Goal: Information Seeking & Learning: Learn about a topic

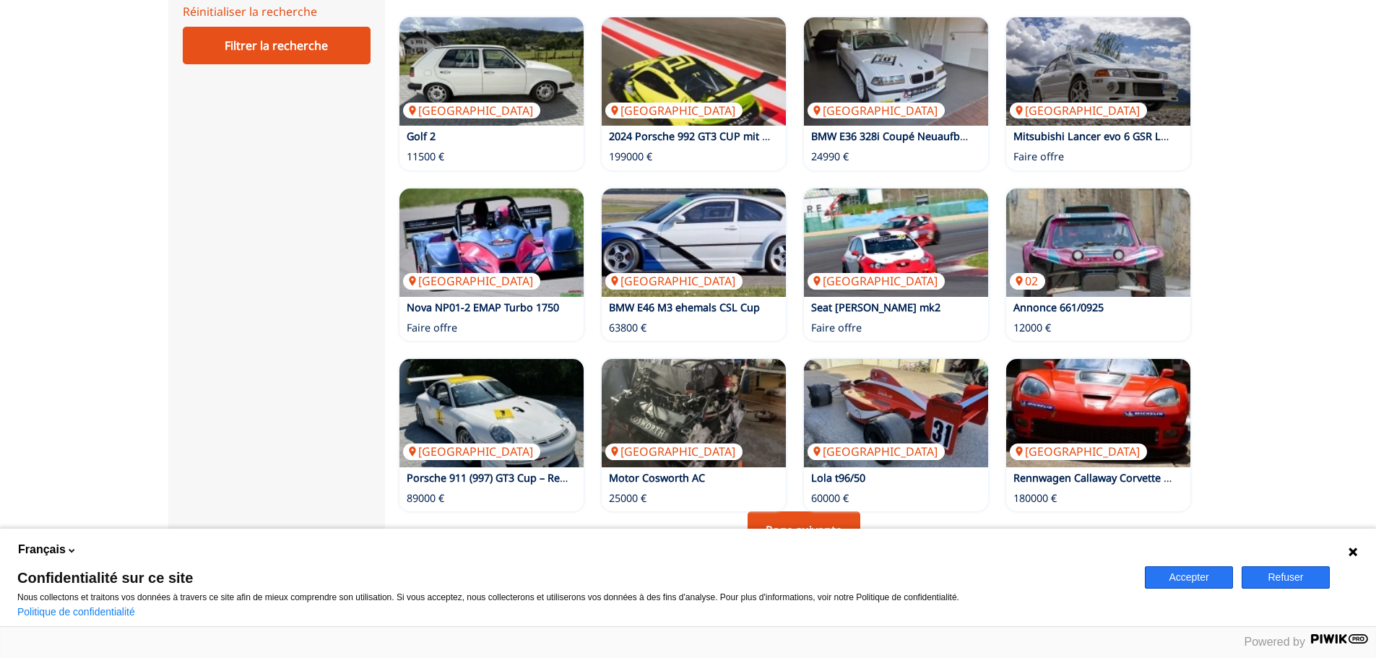
scroll to position [939, 0]
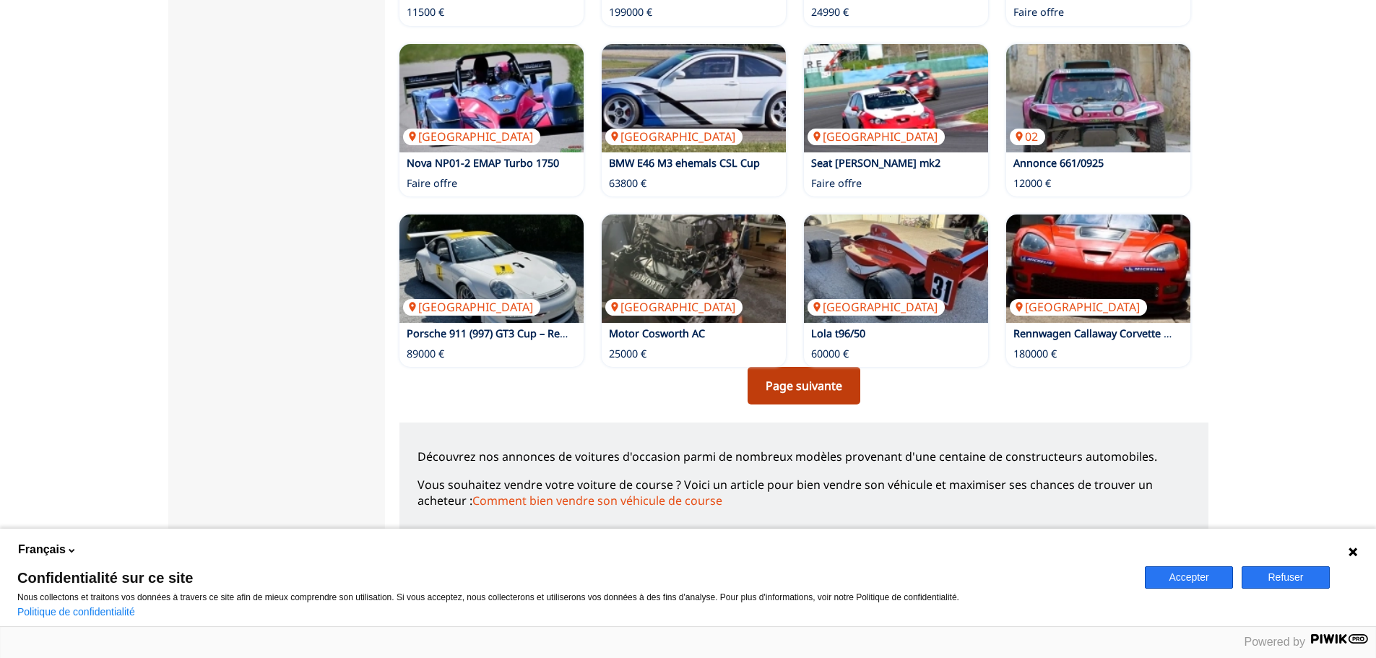
click at [819, 394] on link "Page suivante" at bounding box center [804, 386] width 113 height 38
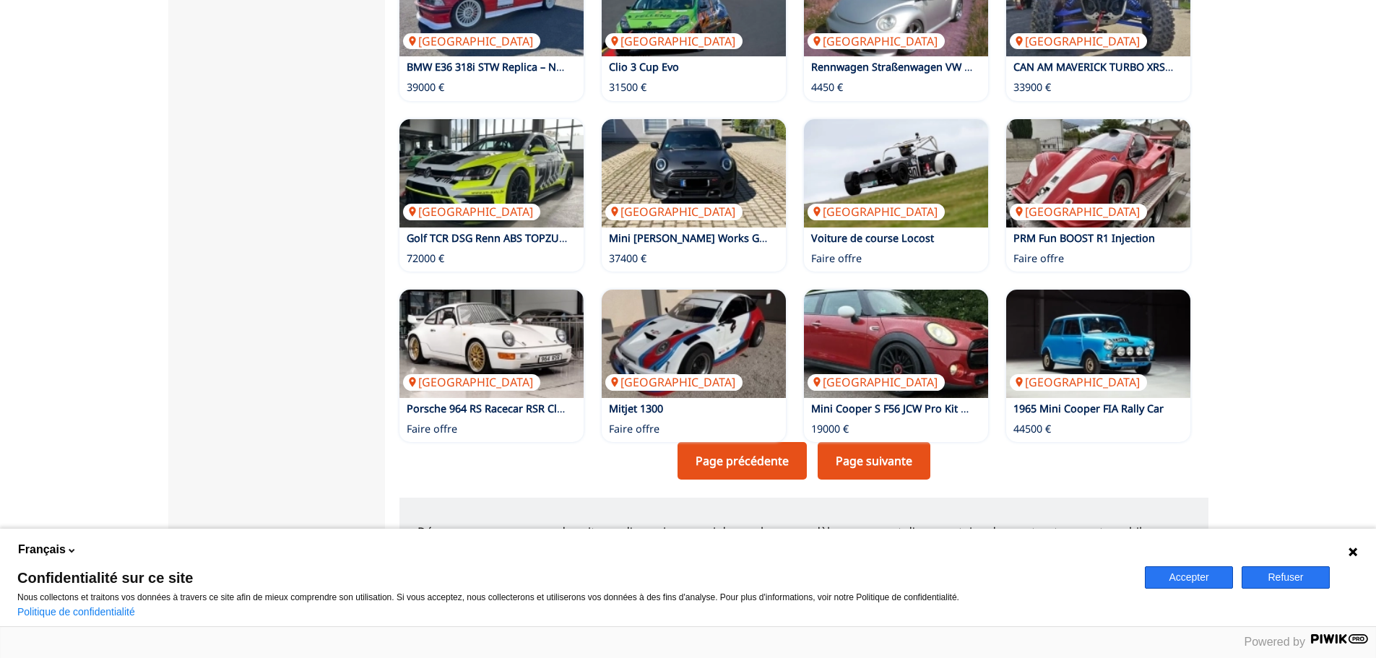
scroll to position [939, 0]
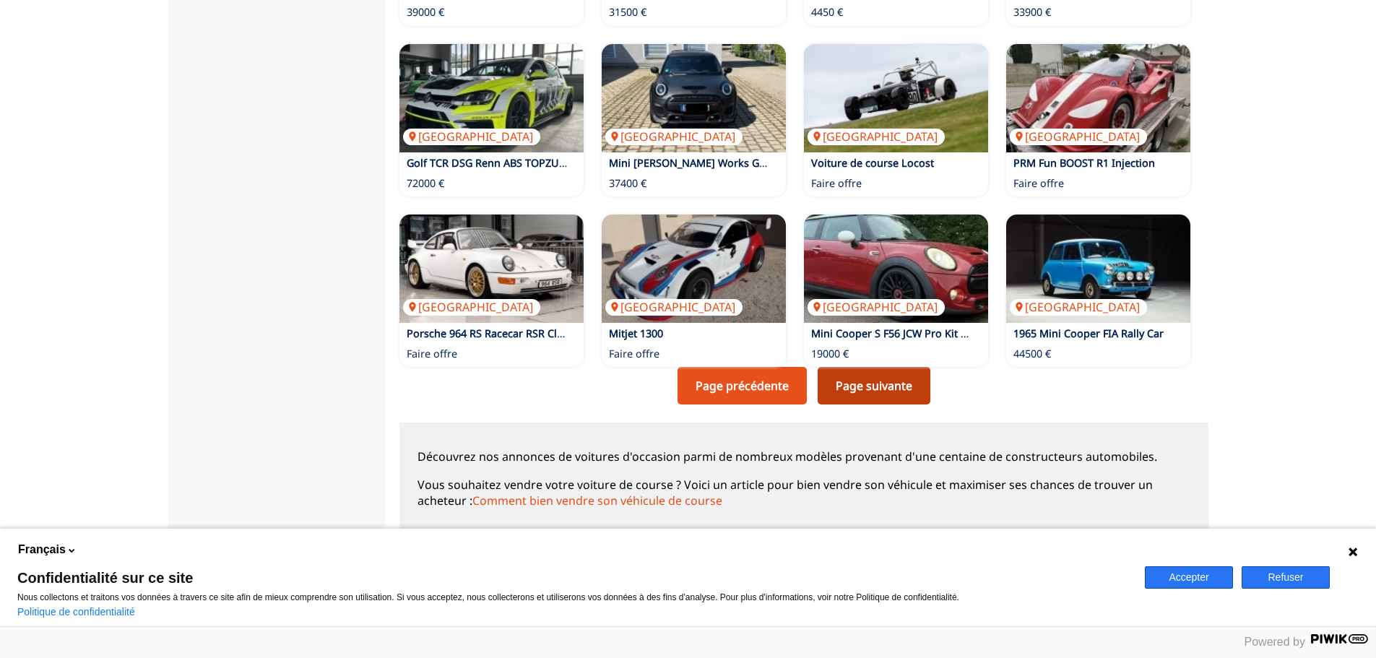
click at [896, 397] on link "Page suivante" at bounding box center [874, 386] width 113 height 38
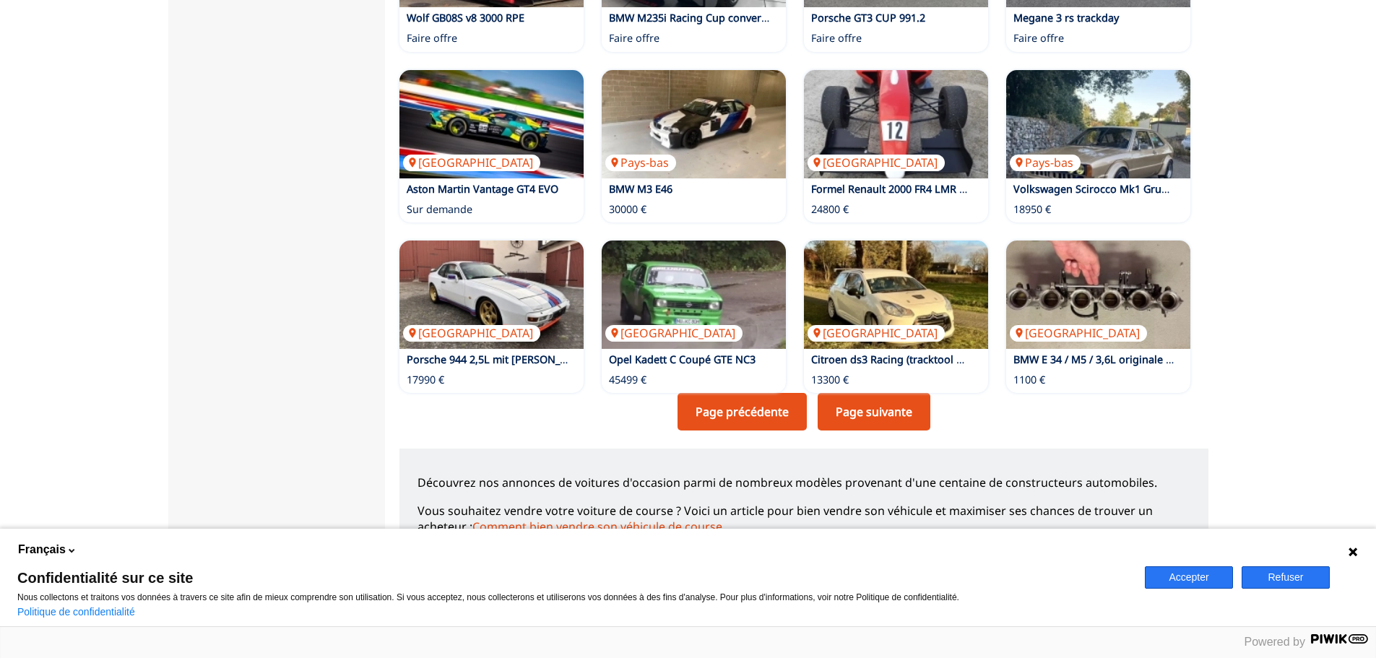
scroll to position [939, 0]
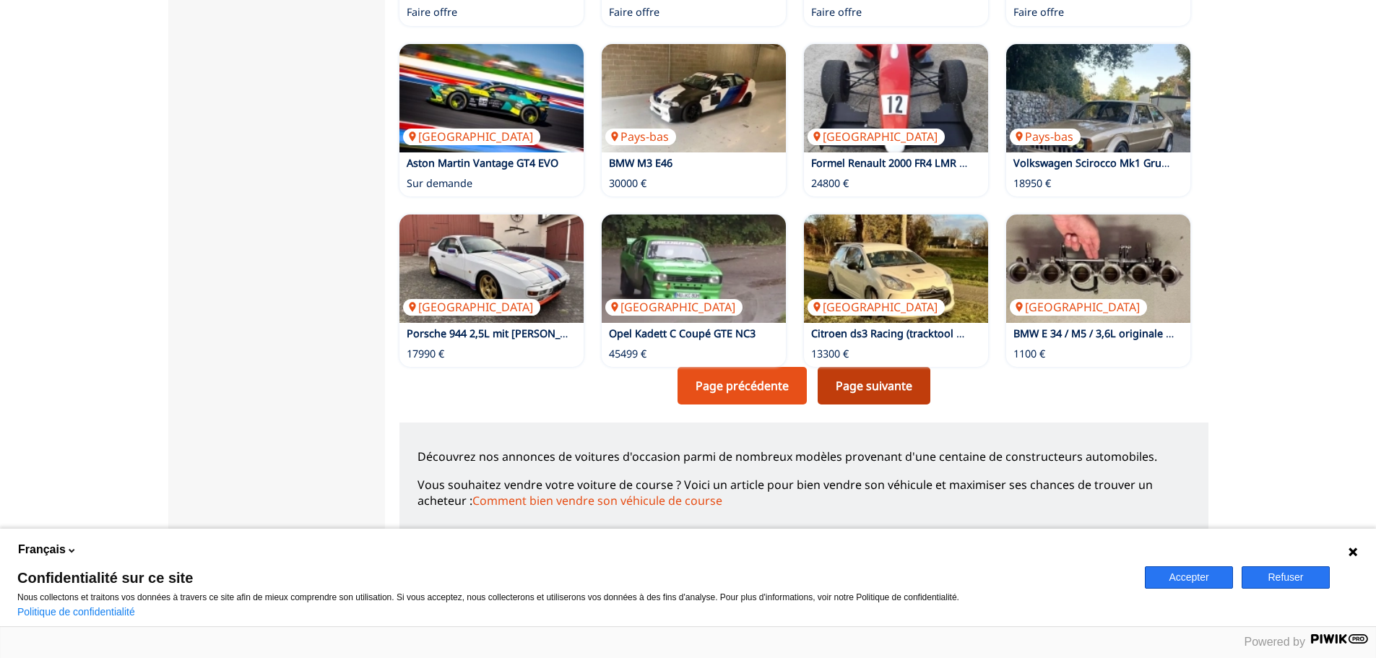
click at [854, 390] on link "Page suivante" at bounding box center [874, 386] width 113 height 38
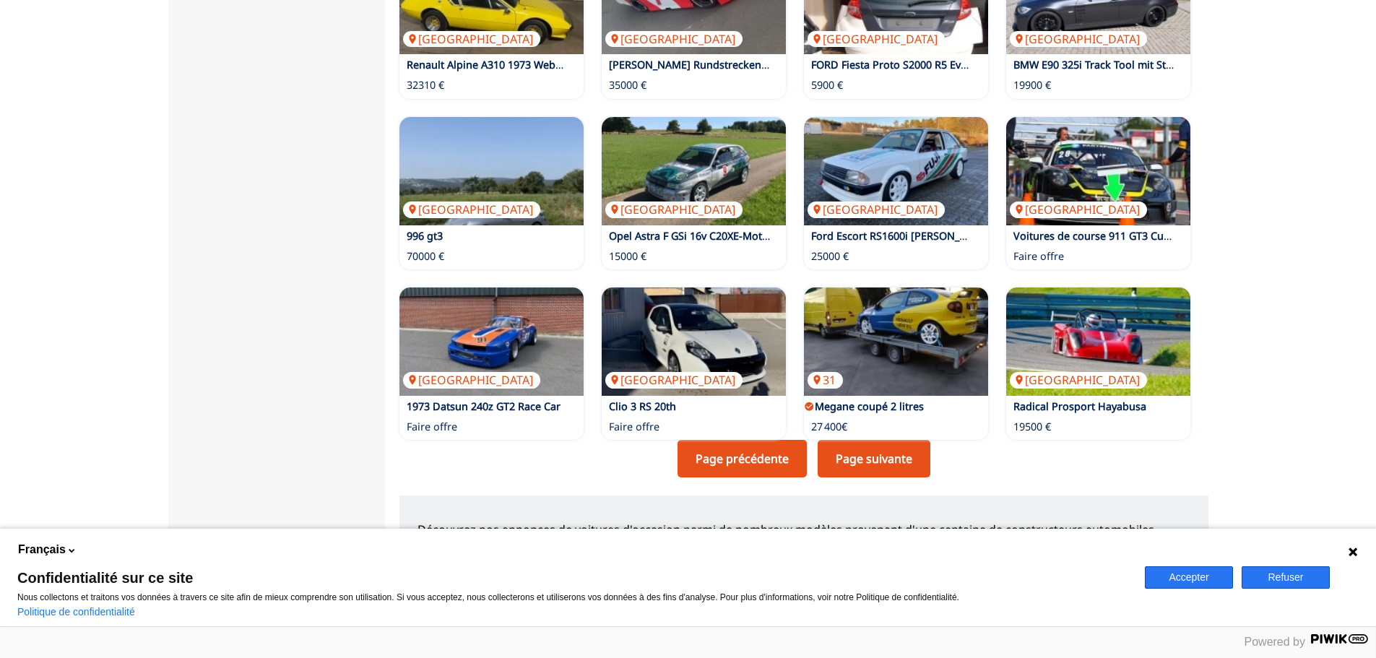
scroll to position [867, 0]
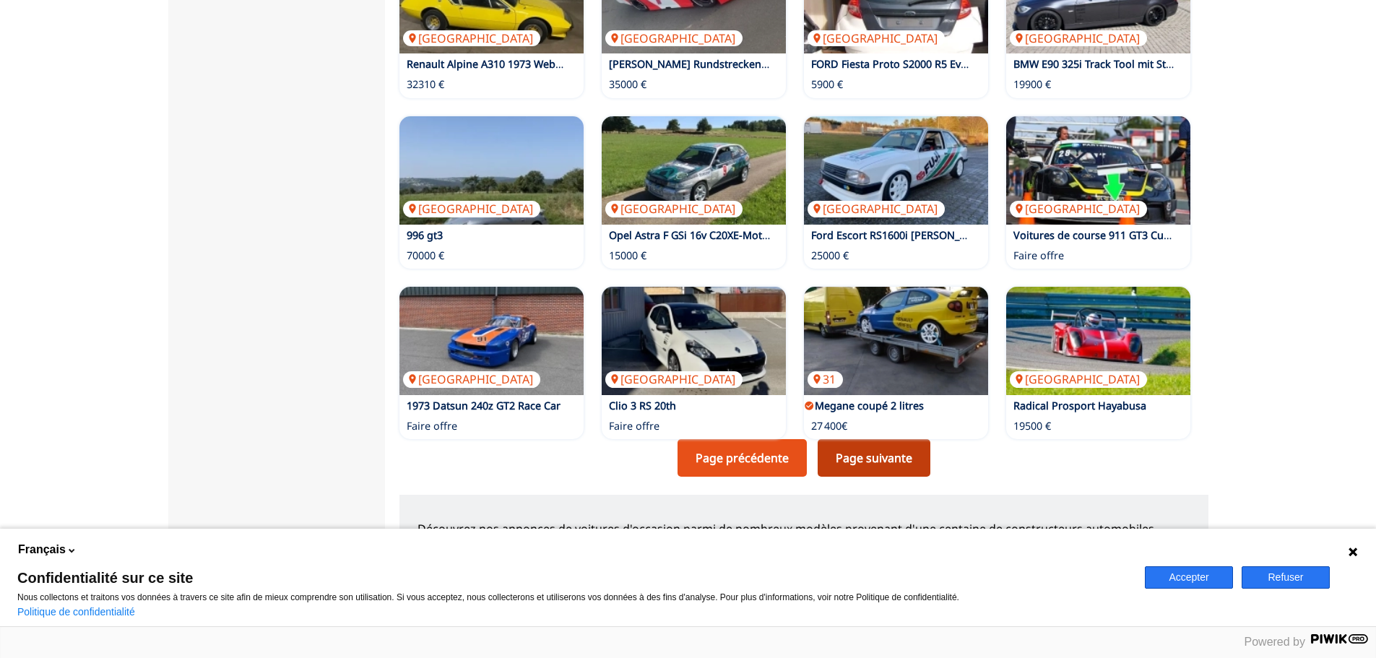
click at [883, 454] on link "Page suivante" at bounding box center [874, 458] width 113 height 38
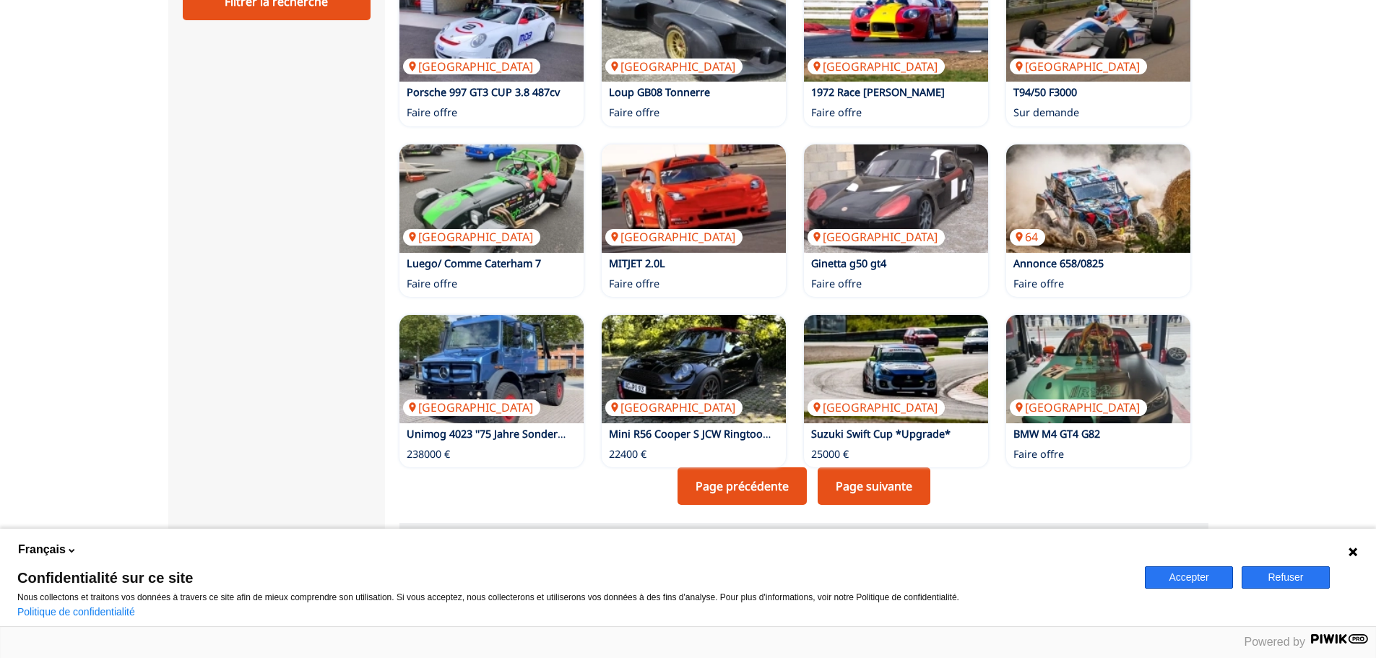
scroll to position [867, 0]
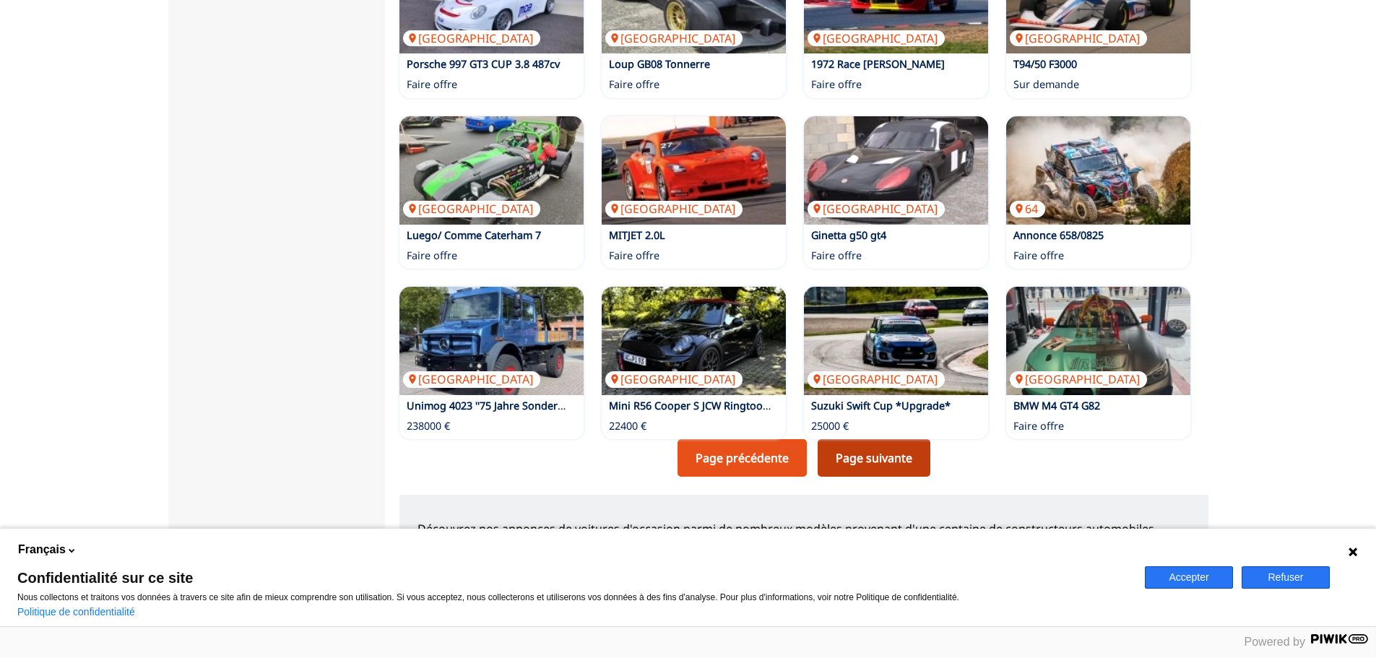
click at [881, 453] on link "Page suivante" at bounding box center [874, 458] width 113 height 38
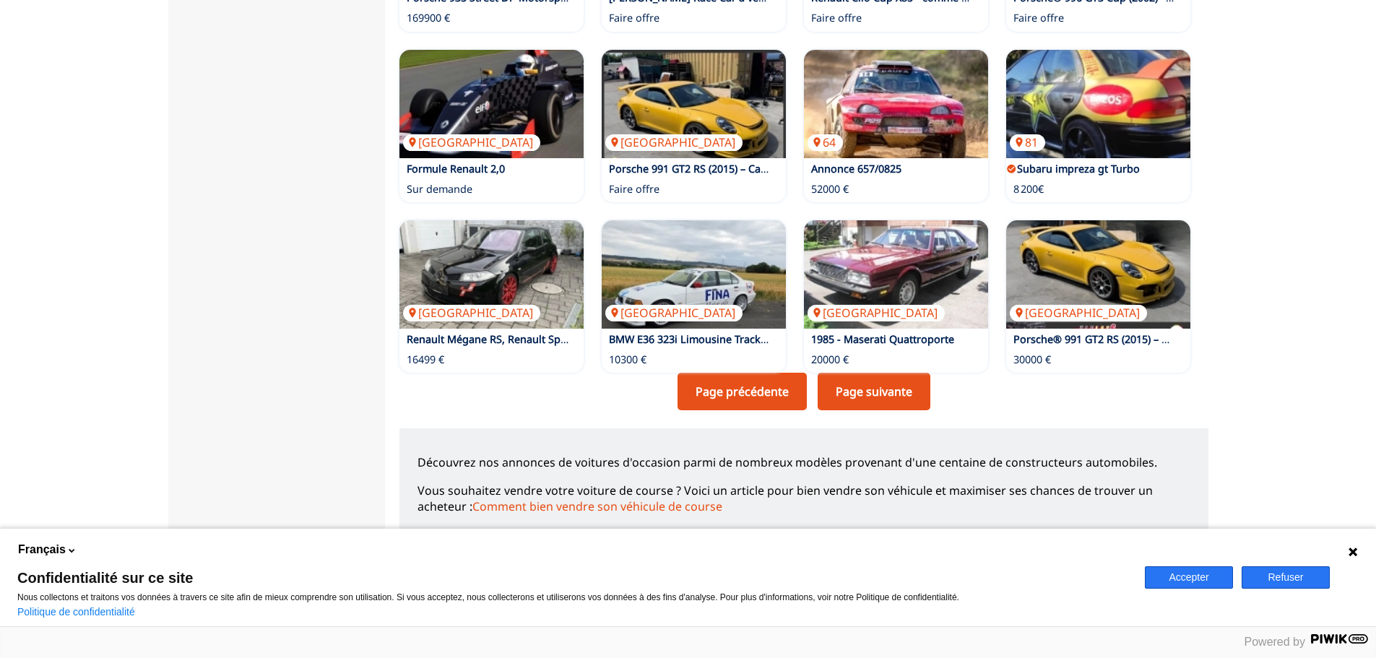
scroll to position [939, 0]
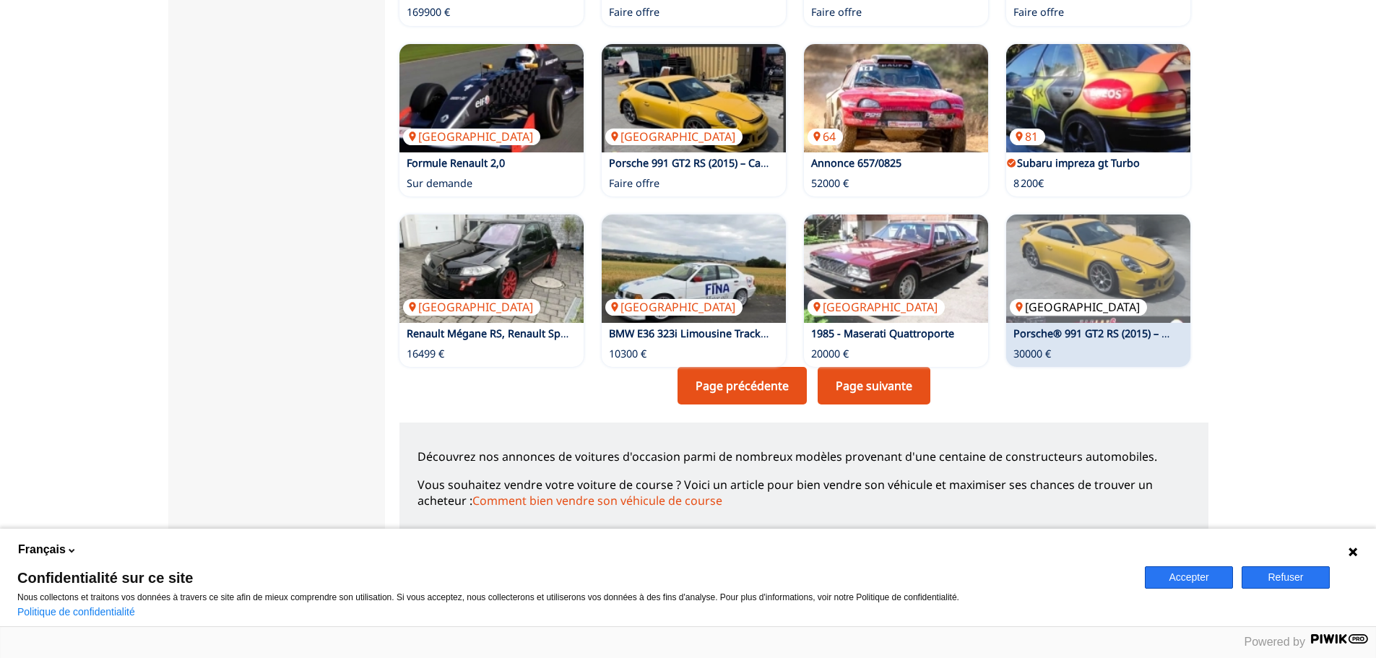
click at [1098, 293] on img at bounding box center [1098, 269] width 184 height 108
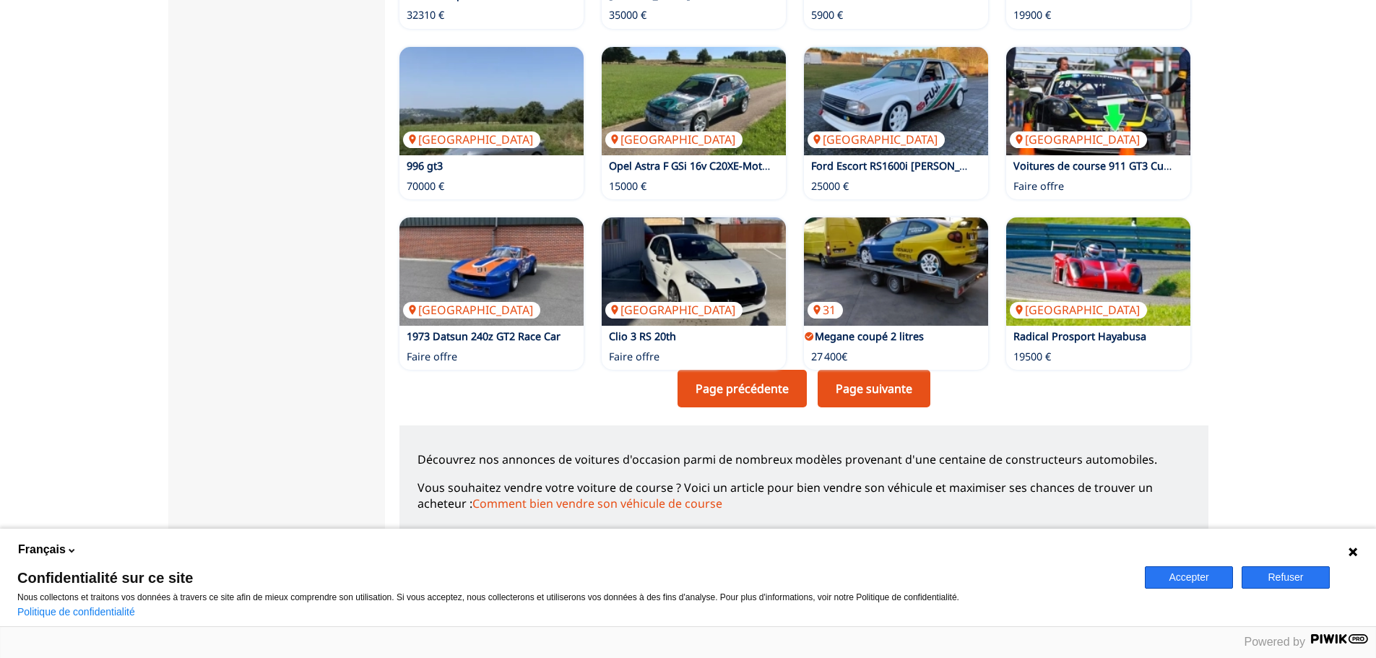
scroll to position [939, 0]
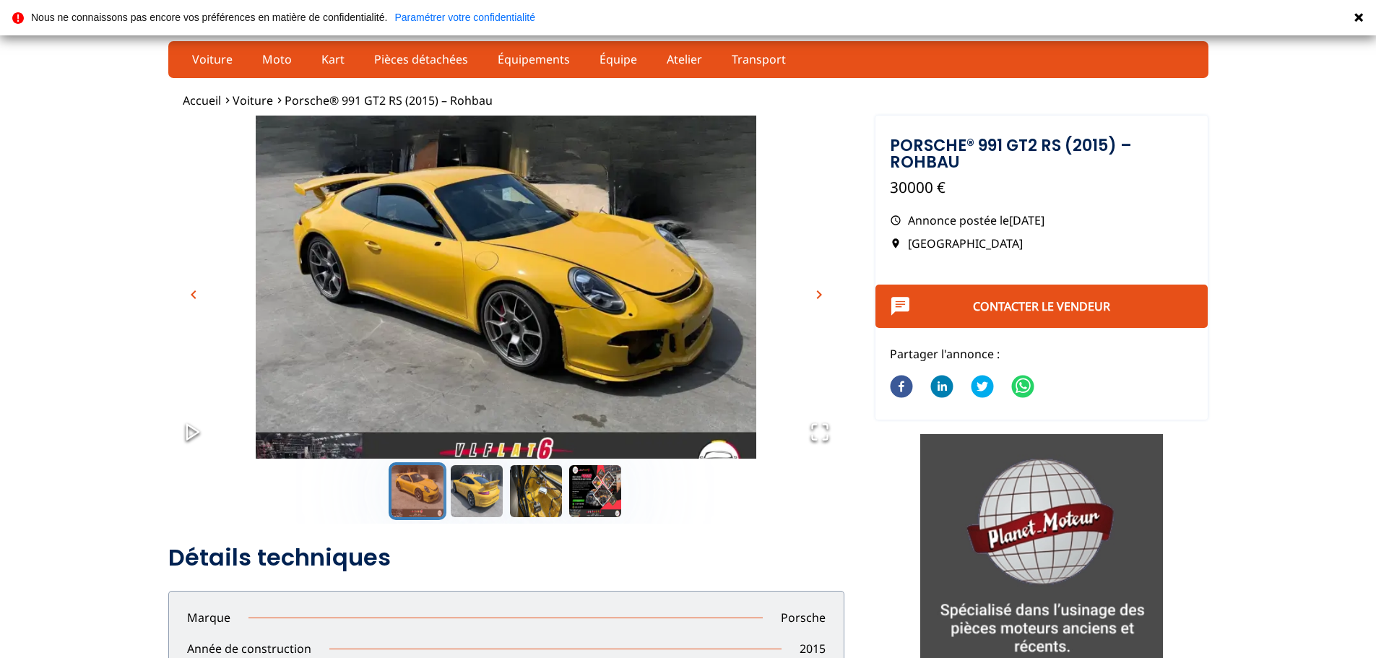
click at [821, 295] on span "chevron_right" at bounding box center [818, 294] width 17 height 17
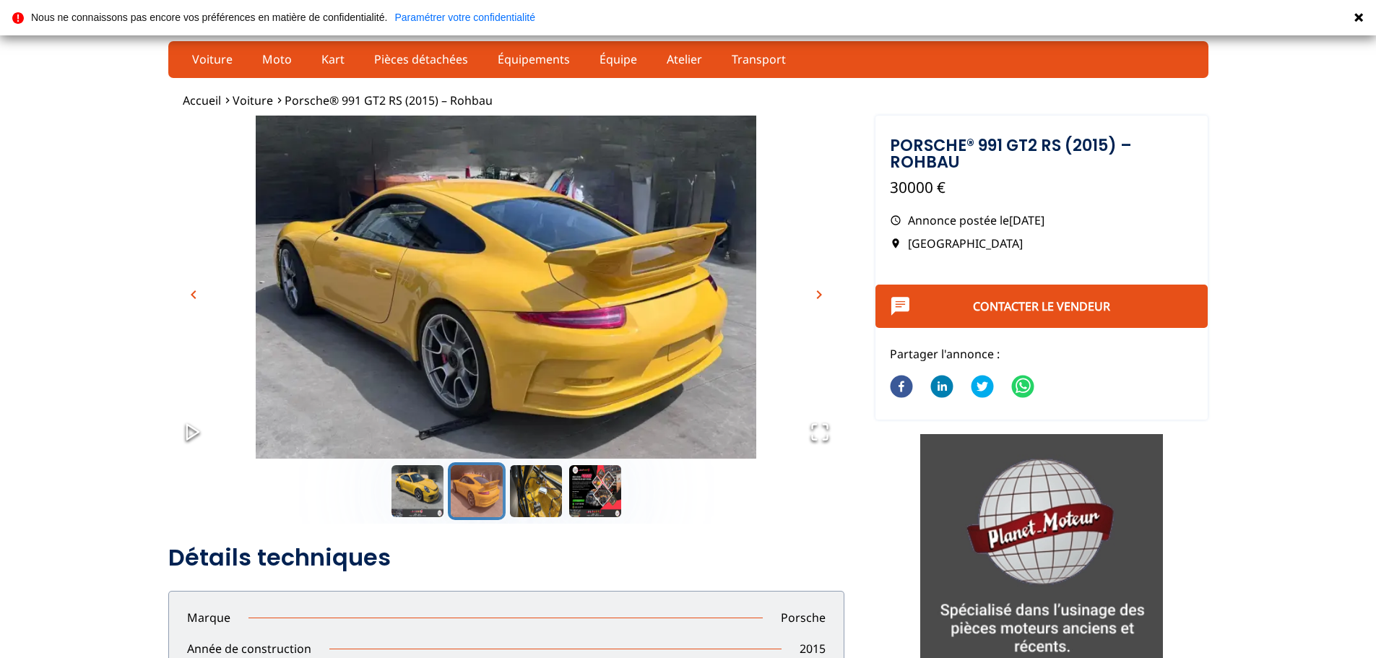
click at [821, 295] on span "chevron_right" at bounding box center [818, 294] width 17 height 17
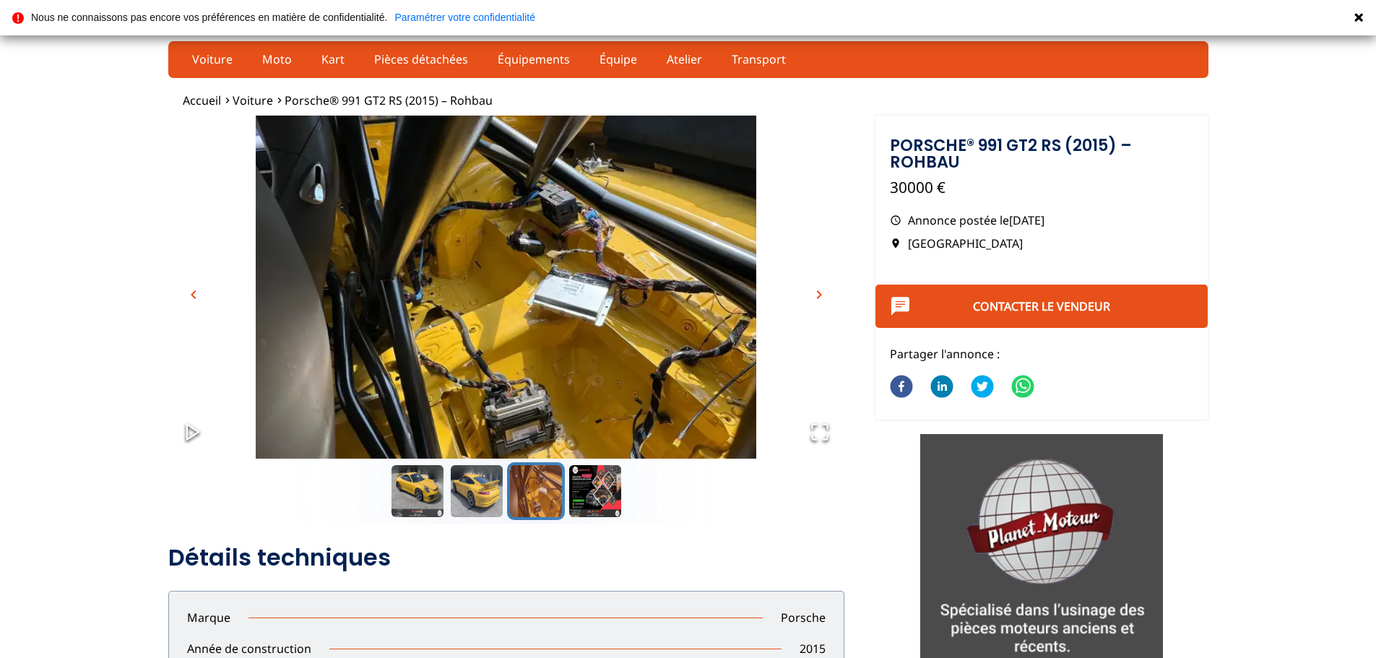
click at [821, 295] on span "chevron_right" at bounding box center [818, 294] width 17 height 17
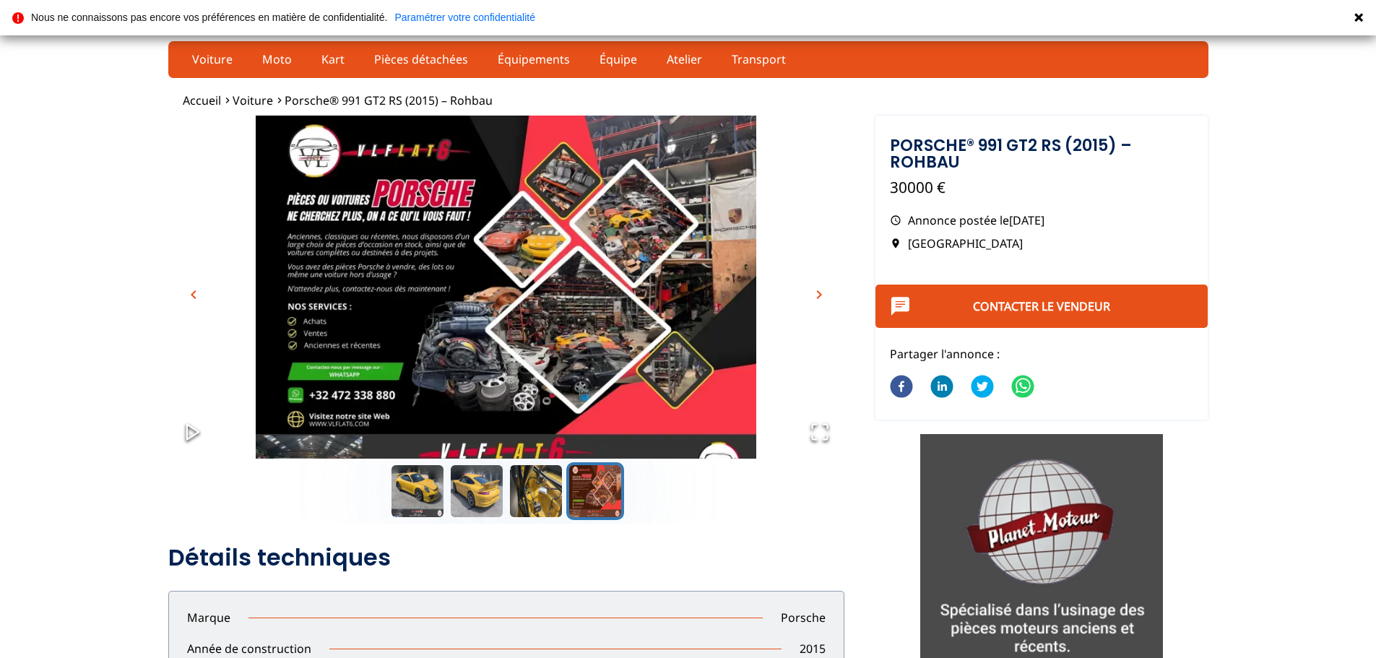
click at [821, 295] on span "chevron_right" at bounding box center [818, 294] width 17 height 17
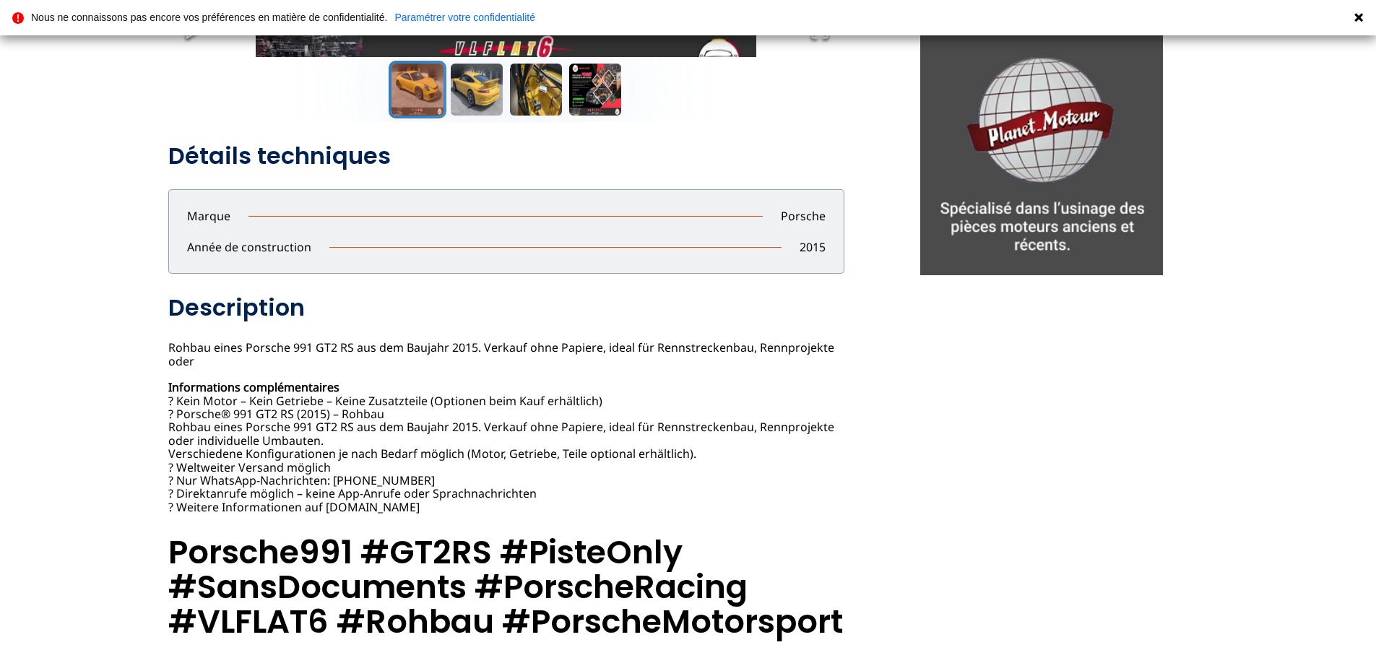
scroll to position [433, 0]
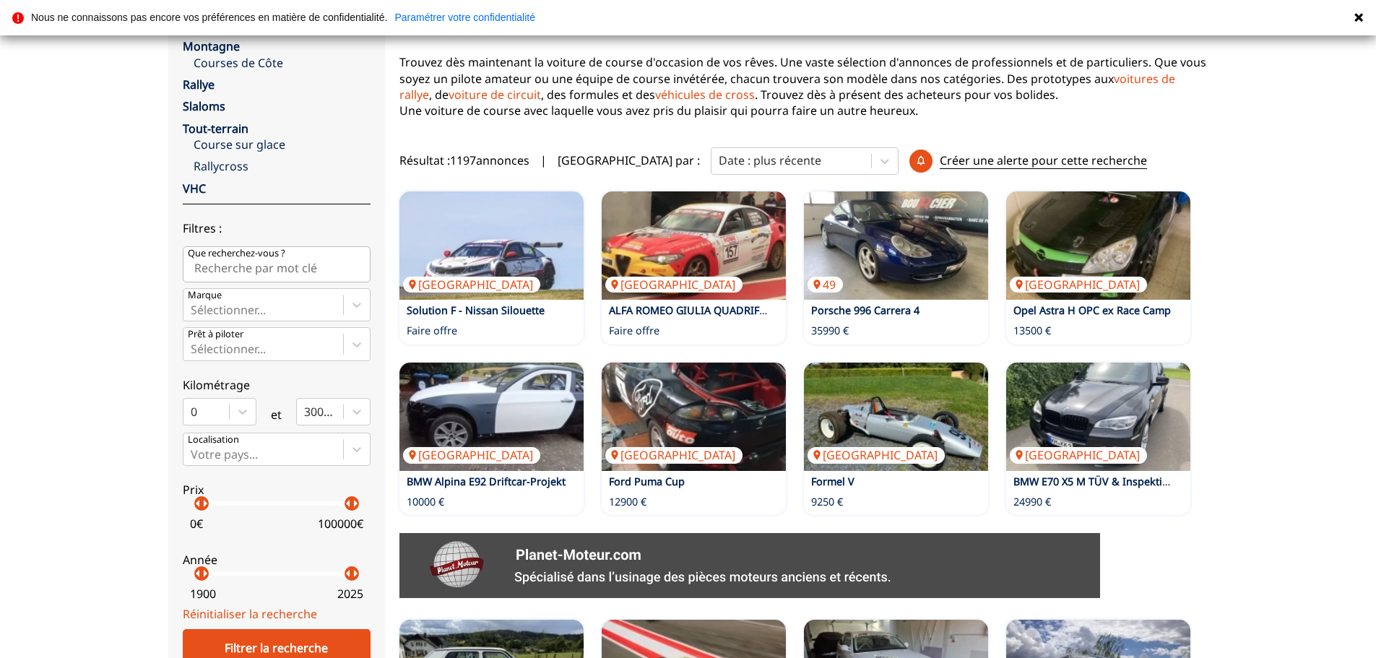
scroll to position [289, 0]
